Goal: Check status: Check status

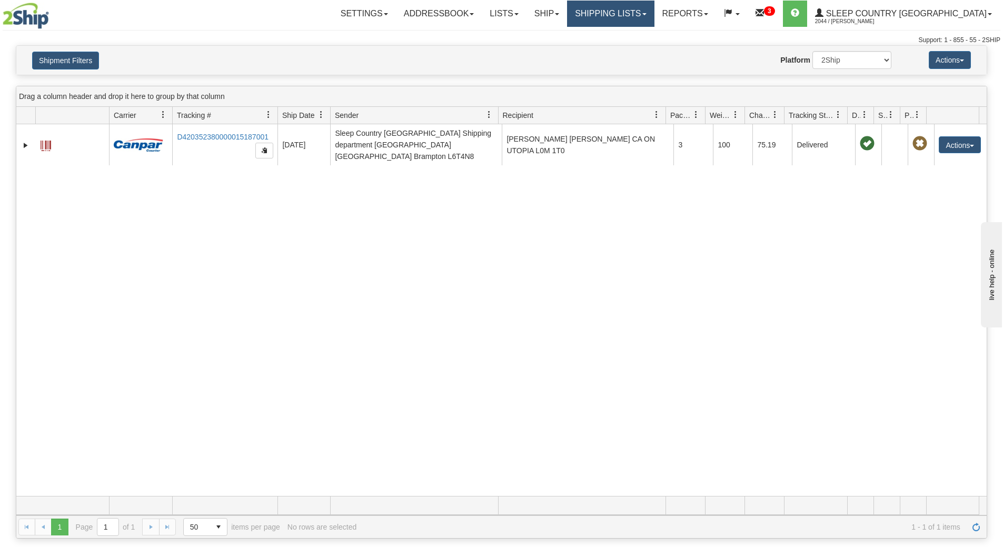
click at [648, 14] on link "Shipping lists" at bounding box center [610, 14] width 87 height 26
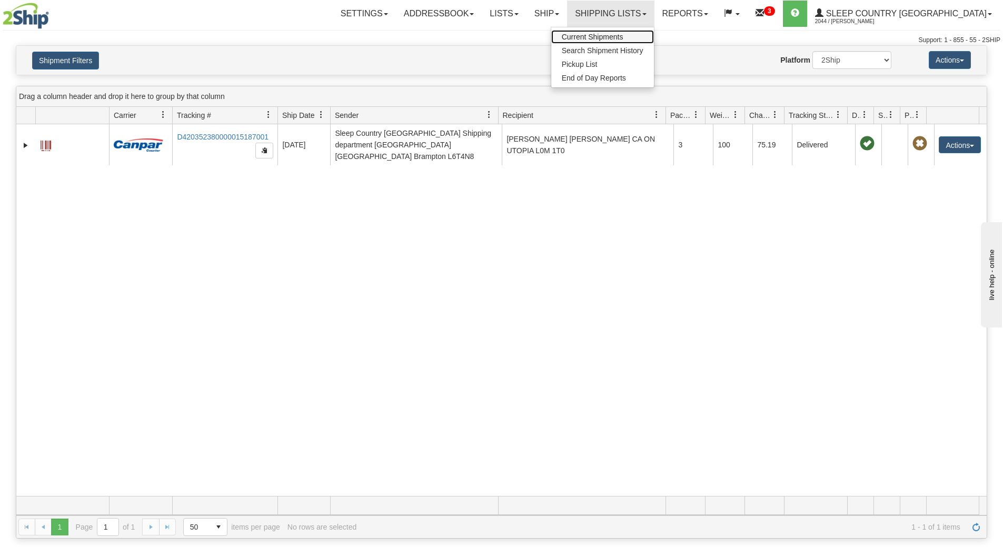
click at [623, 37] on span "Current Shipments" at bounding box center [593, 37] width 62 height 8
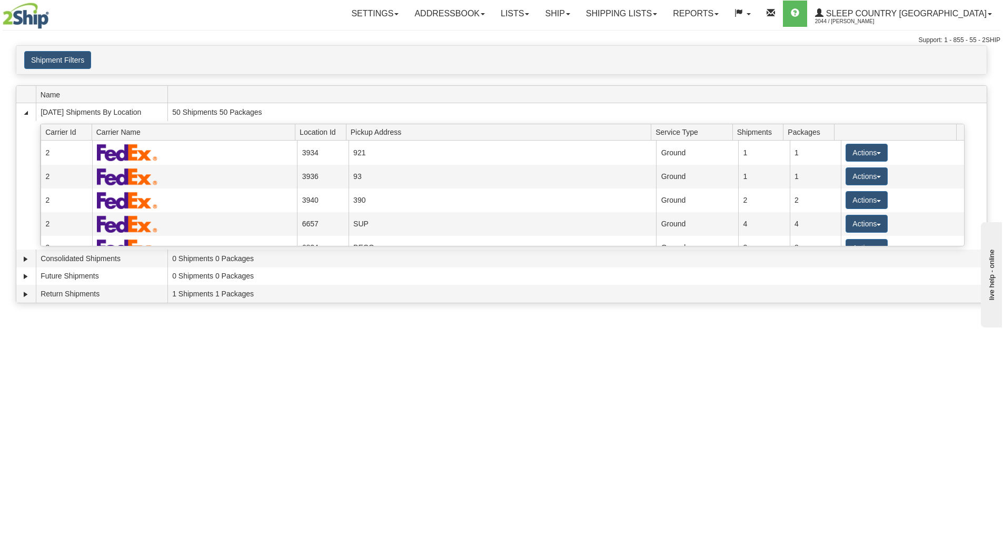
click at [82, 46] on div "Shipment Filters Website Agent Client User" at bounding box center [501, 60] width 970 height 28
click at [85, 64] on button "Shipment Filters" at bounding box center [57, 60] width 67 height 18
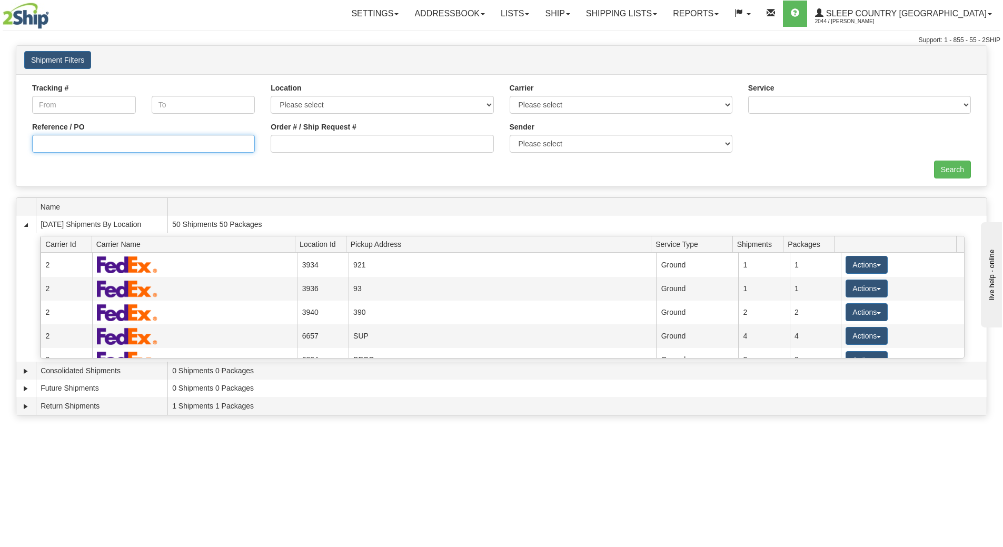
click at [123, 147] on input "Reference / PO" at bounding box center [143, 144] width 223 height 18
paste input "9000I121161"
type input "9000I121161"
click at [950, 177] on input "Search" at bounding box center [952, 170] width 37 height 18
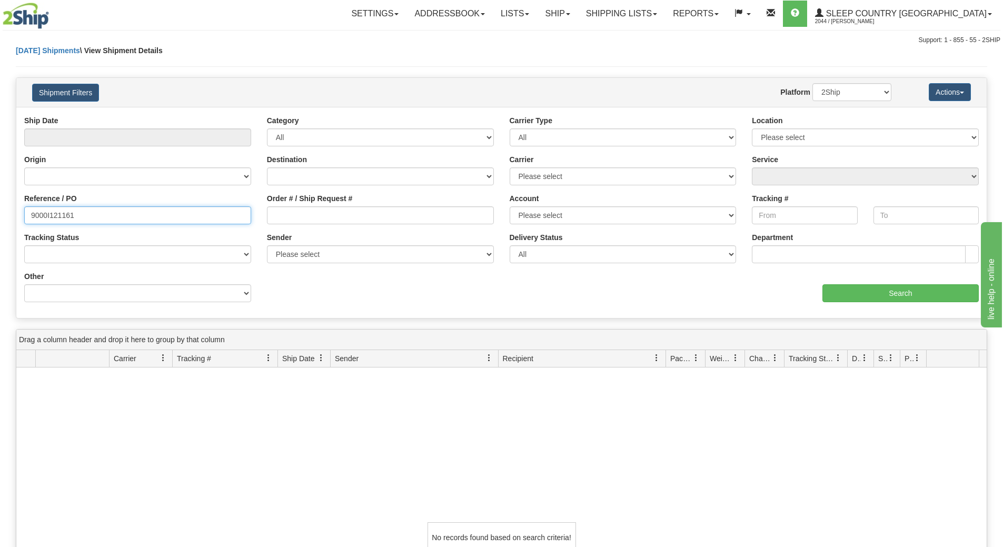
click at [148, 218] on input "9000I121161" at bounding box center [137, 215] width 227 height 18
click at [578, 9] on link "Ship" at bounding box center [557, 14] width 41 height 26
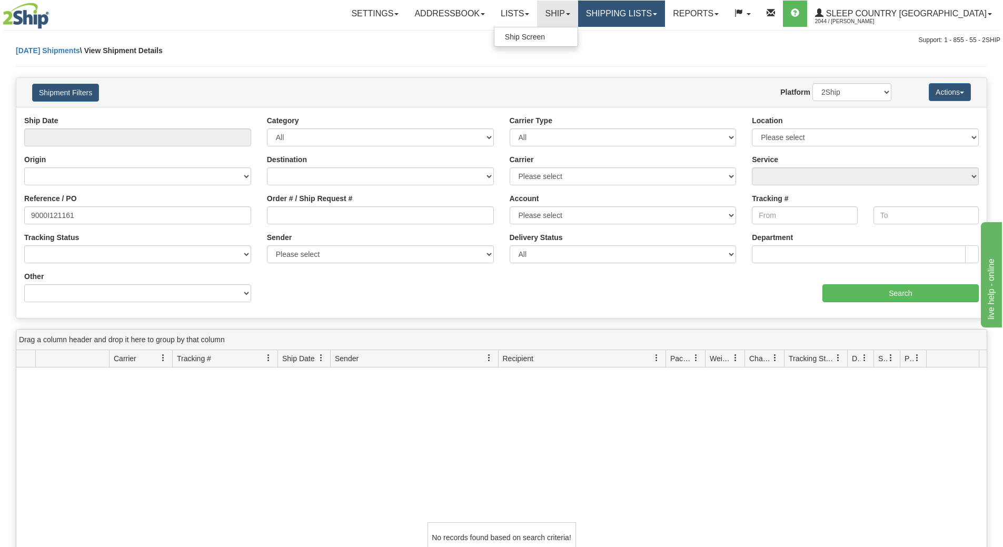
click at [629, 24] on link "Shipping lists" at bounding box center [621, 14] width 87 height 26
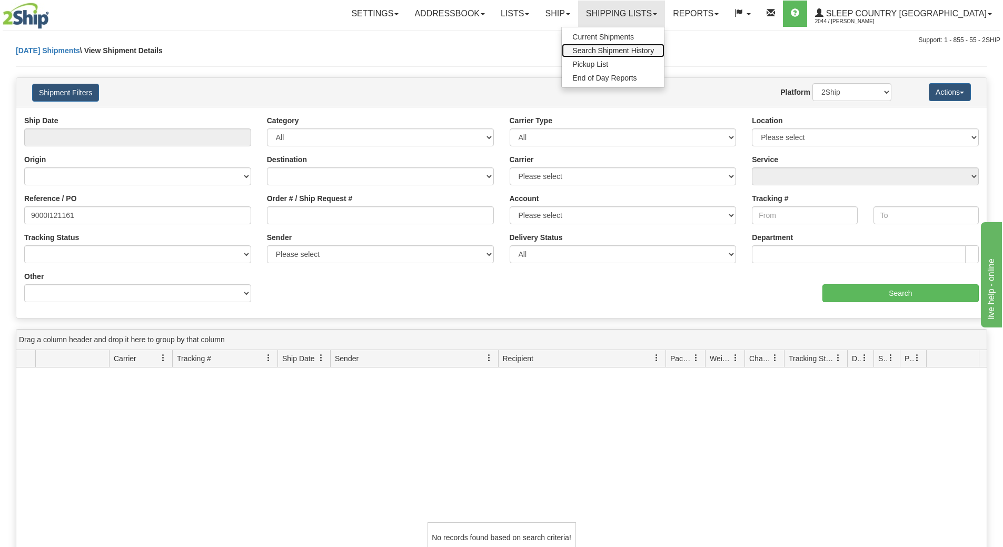
click at [631, 48] on span "Search Shipment History" at bounding box center [613, 50] width 82 height 8
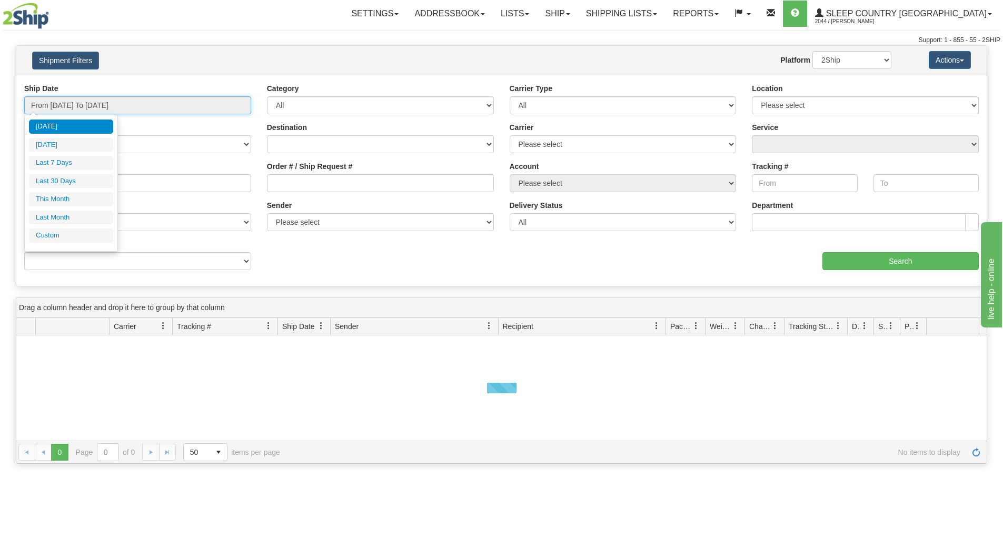
click at [58, 110] on input "From [DATE] To [DATE]" at bounding box center [137, 105] width 227 height 18
click at [65, 179] on li "Last 30 Days" at bounding box center [71, 181] width 84 height 14
type input "From [DATE] To [DATE]"
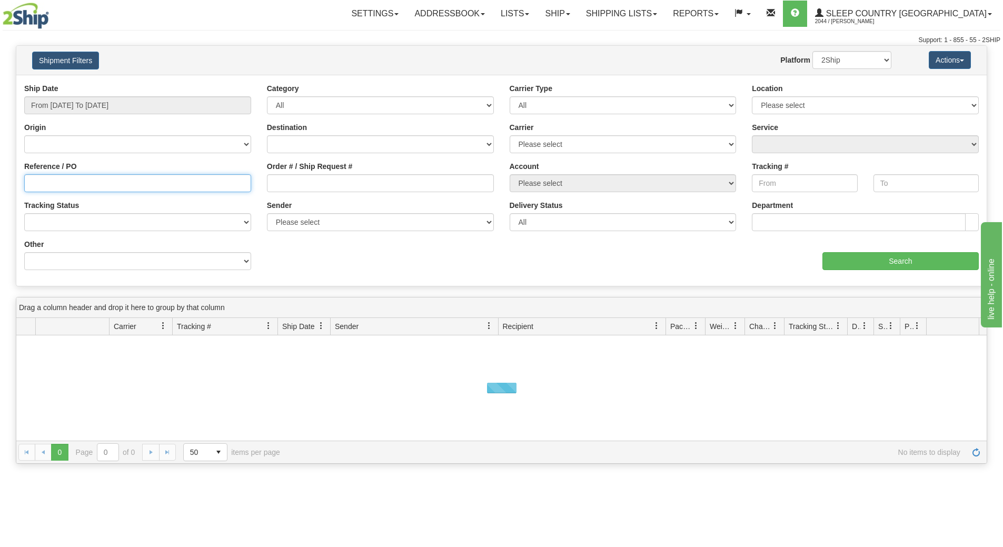
click at [65, 179] on input "Reference / PO" at bounding box center [137, 183] width 227 height 18
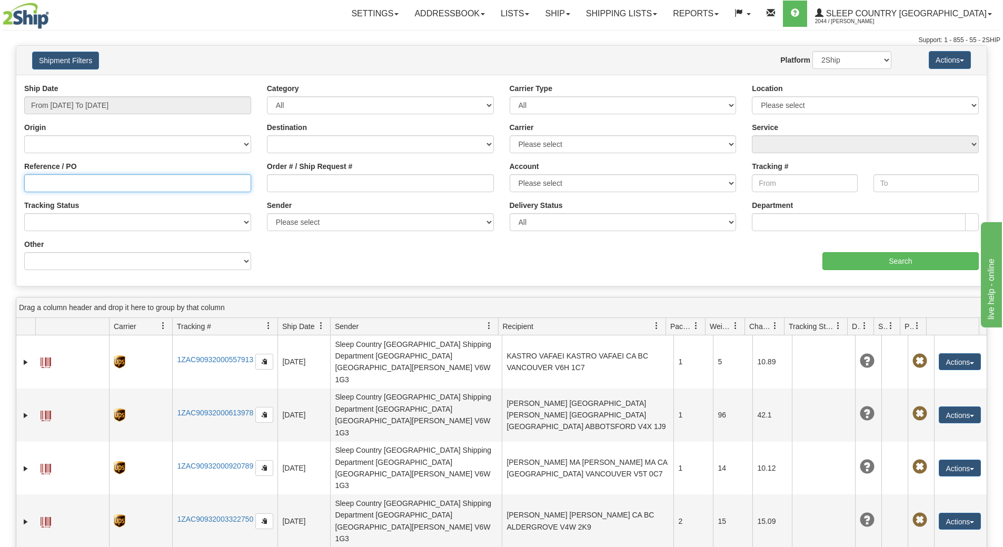
paste input "9000I121161"
type input "9000I121161"
click at [113, 96] on div "Ship Date From [DATE] To [DATE]" at bounding box center [137, 98] width 227 height 31
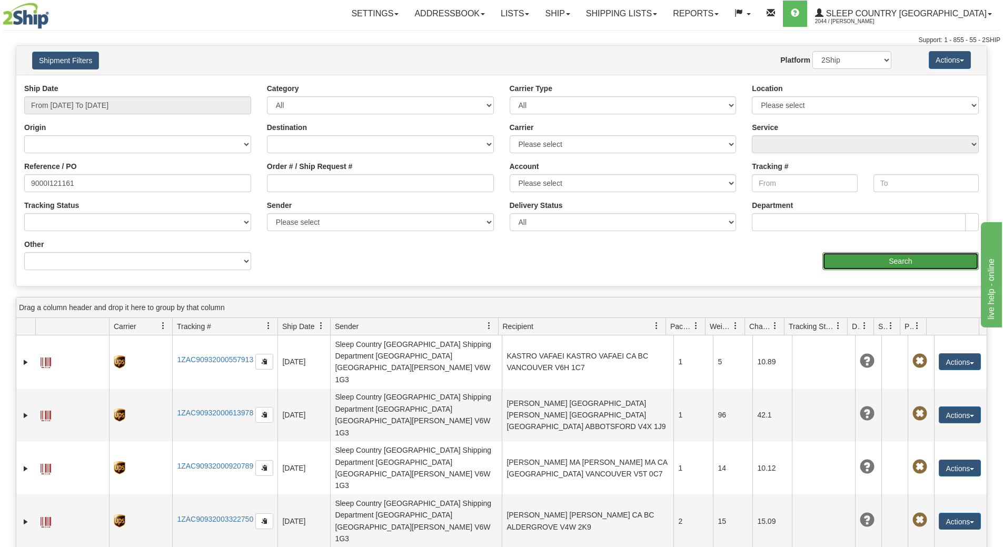
click at [921, 256] on input "Search" at bounding box center [900, 261] width 156 height 18
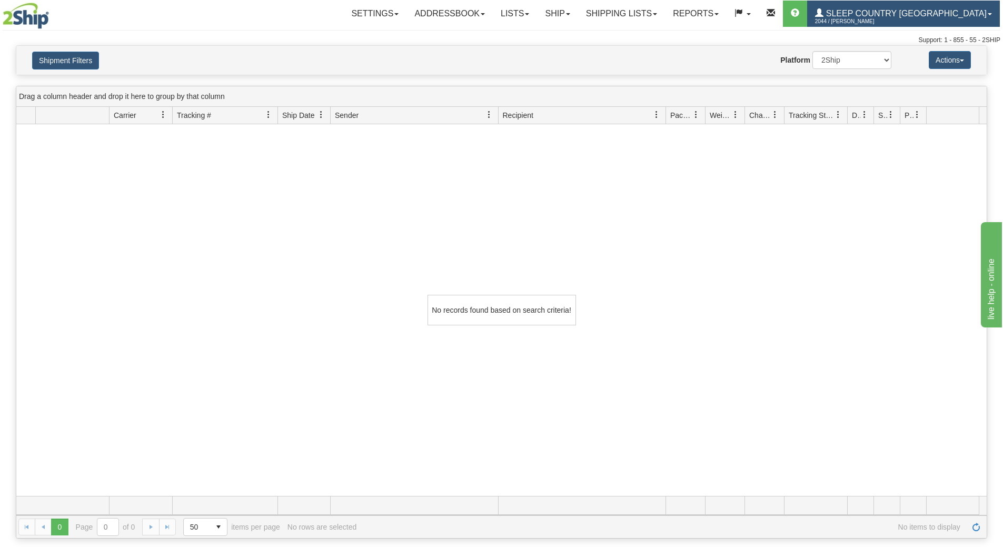
click at [901, 3] on link "Sleep Country [GEOGRAPHIC_DATA] 2044 / [PERSON_NAME]" at bounding box center [903, 14] width 193 height 26
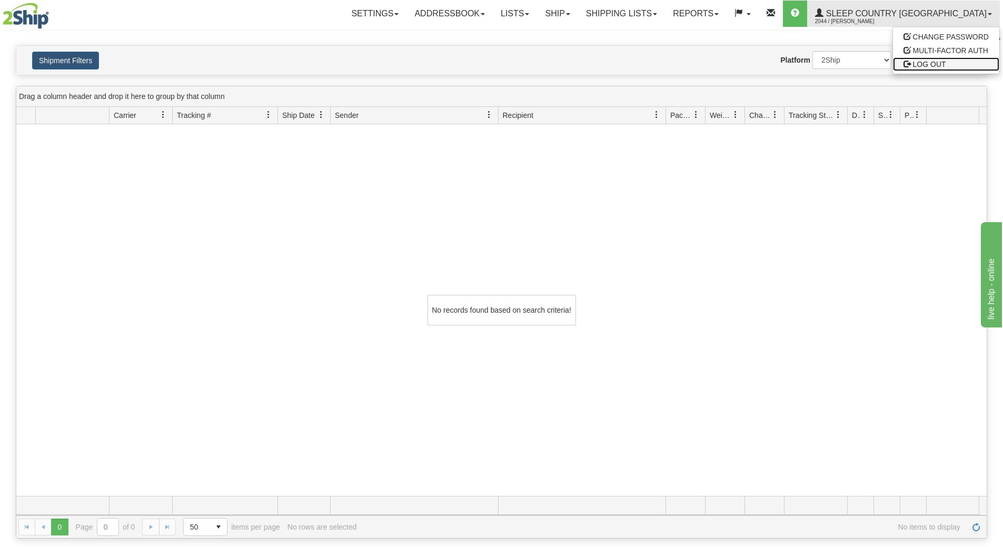
click at [933, 65] on span "LOG OUT" at bounding box center [929, 64] width 33 height 8
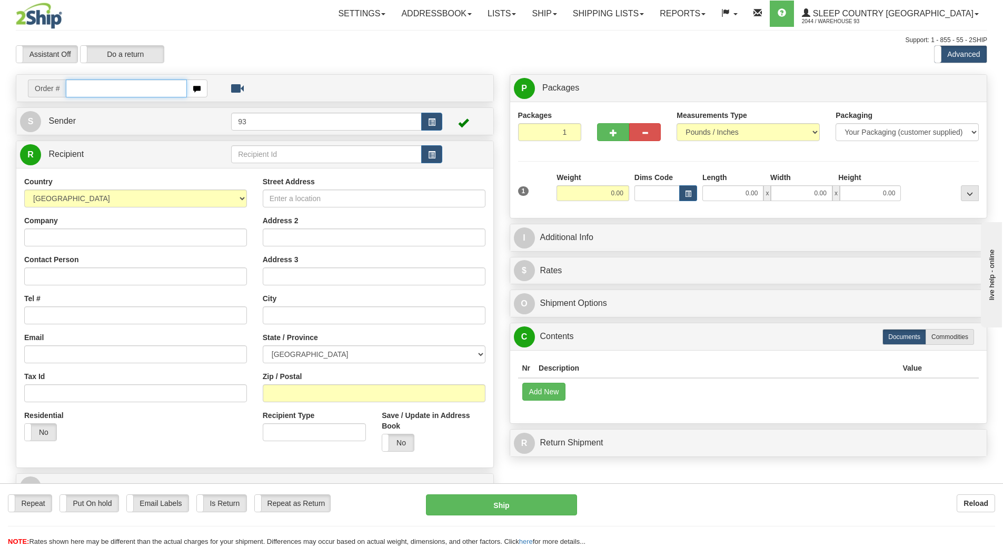
paste input "9000I121161"
type input "9000I121161"
